Goal: Task Accomplishment & Management: Complete application form

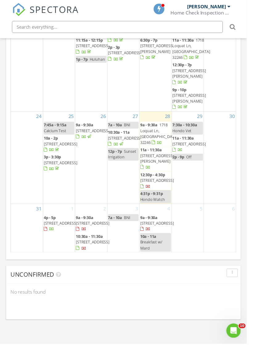
scroll to position [403, 0]
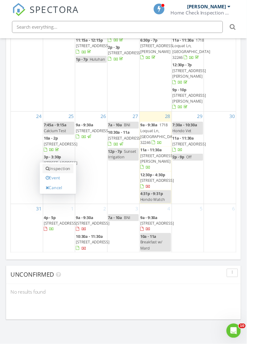
click at [67, 169] on link "Inspection" at bounding box center [60, 174] width 32 height 10
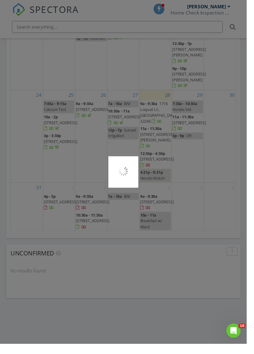
scroll to position [737, 0]
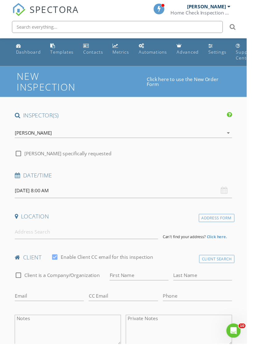
click at [62, 193] on input "[DATE] 8:00 AM" at bounding box center [126, 196] width 223 height 15
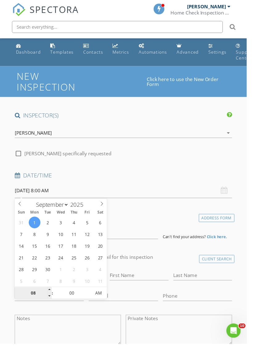
click at [36, 299] on input "08" at bounding box center [34, 301] width 38 height 12
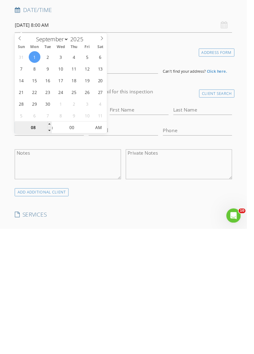
scroll to position [60, 0]
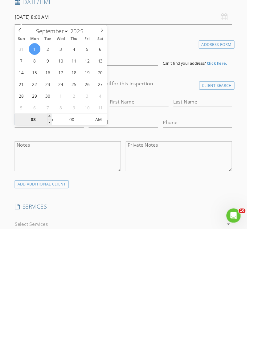
type input "9"
type input "[DATE] 9:00 AM"
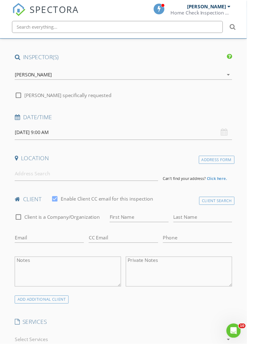
click at [143, 201] on label "Enable Client CC email for this inspection" at bounding box center [109, 204] width 95 height 6
checkbox input "false"
click at [85, 179] on input at bounding box center [88, 178] width 147 height 15
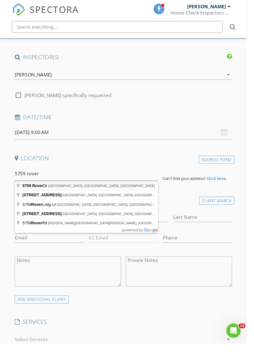
type input "[STREET_ADDRESS]"
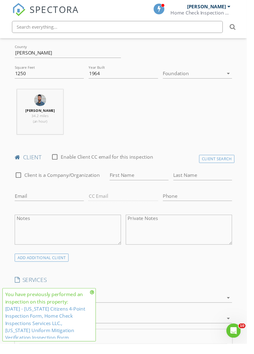
scroll to position [230, 0]
click at [144, 179] on input "First Name" at bounding box center [143, 179] width 60 height 10
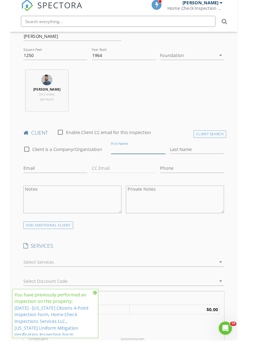
scroll to position [245, 0]
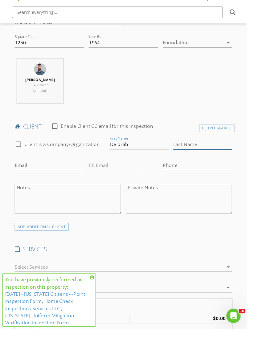
click at [202, 166] on input "Last Name" at bounding box center [208, 164] width 60 height 10
click at [119, 165] on input "De orah" at bounding box center [143, 164] width 60 height 10
type input "[PERSON_NAME]"
click at [195, 165] on input "Last Name" at bounding box center [208, 164] width 60 height 10
type input "[PERSON_NAME]"
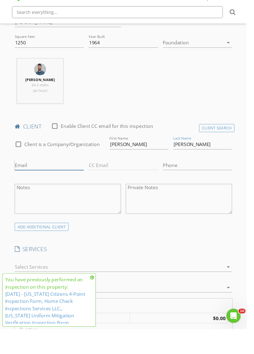
click at [67, 186] on input "Email" at bounding box center [50, 185] width 71 height 10
click at [66, 184] on input "Deborahbermundez8@ [DOMAIN_NAME]" at bounding box center [50, 185] width 71 height 10
click at [63, 183] on input "Deborahbermundez8@ [DOMAIN_NAME]" at bounding box center [50, 185] width 71 height 10
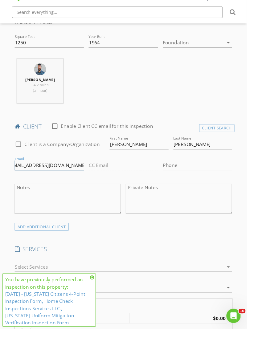
type input "[EMAIL_ADDRESS][DOMAIN_NAME]"
click at [195, 183] on input "Phone" at bounding box center [202, 185] width 71 height 10
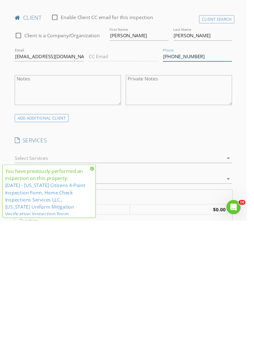
type input "[PHONE_NUMBER]"
click at [155, 293] on div at bounding box center [122, 290] width 215 height 10
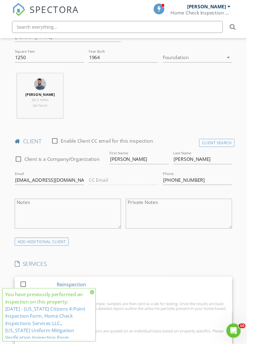
scroll to position [62, 0]
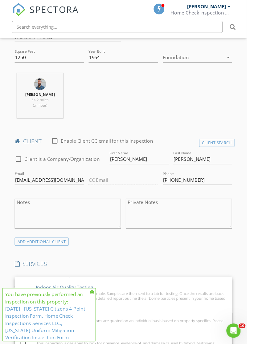
click at [97, 314] on div "You have previously performed an inspection on this property: [DATE] - [US_STAT…" at bounding box center [50, 323] width 96 height 55
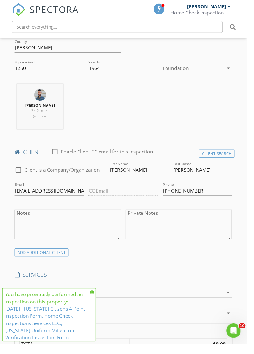
scroll to position [242, 0]
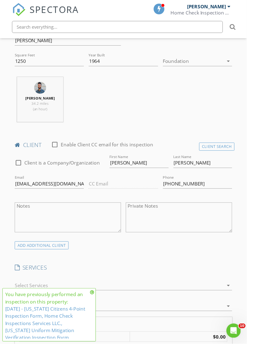
click at [180, 295] on div at bounding box center [122, 293] width 215 height 10
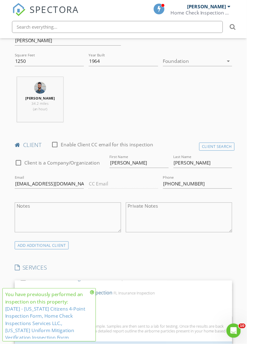
scroll to position [31, 0]
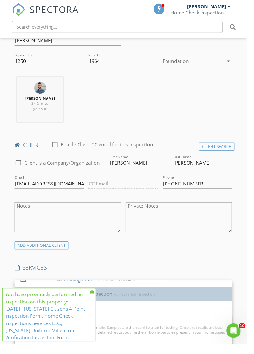
click at [23, 305] on div at bounding box center [25, 307] width 10 height 4
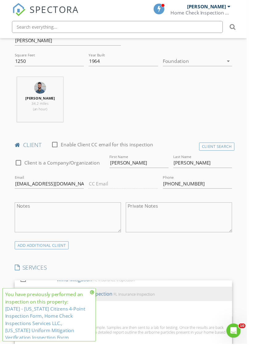
click at [185, 261] on div "INSPECTOR(S) check_box [PERSON_NAME] PRIMARY [PERSON_NAME] arrow_drop_down chec…" at bounding box center [127, 353] width 228 height 960
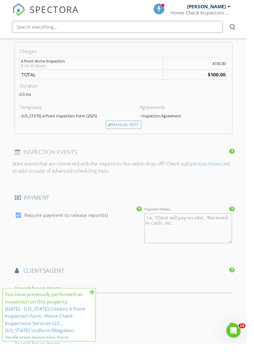
click at [172, 283] on div "client's AGENT" at bounding box center [127, 280] width 228 height 12
click at [178, 298] on input "text" at bounding box center [126, 296] width 223 height 10
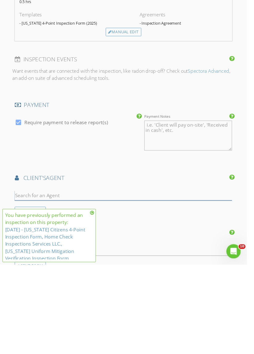
scroll to position [556, 0]
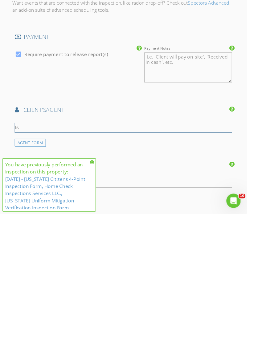
type input "[DEMOGRAPHIC_DATA]"
click at [65, 281] on div "Univista Insurance" at bounding box center [52, 281] width 38 height 5
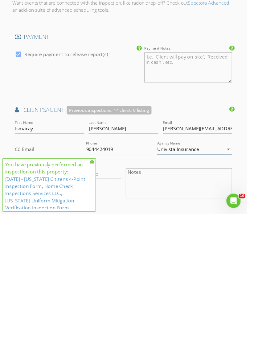
scroll to position [556, 0]
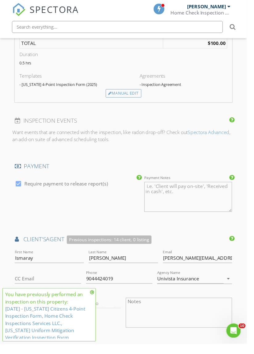
click at [94, 303] on icon at bounding box center [95, 300] width 4 height 5
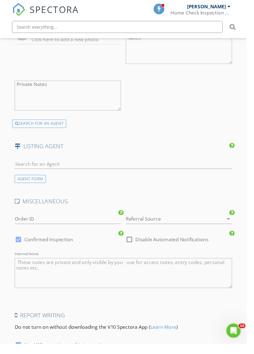
scroll to position [848, 0]
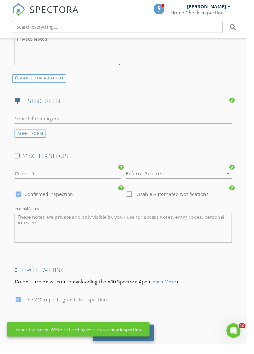
scroll to position [875, 0]
